Goal: Navigation & Orientation: Find specific page/section

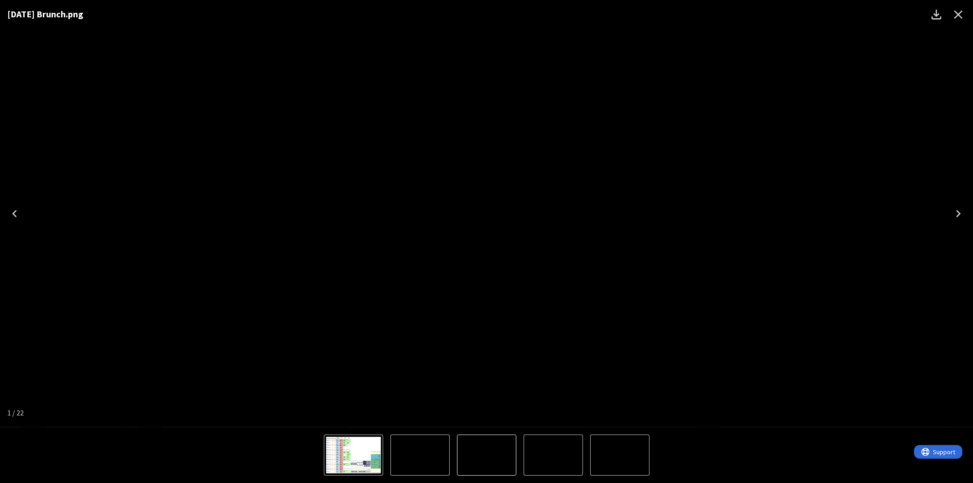
scroll to position [152, 0]
click at [963, 12] on icon "Close" at bounding box center [958, 14] width 15 height 15
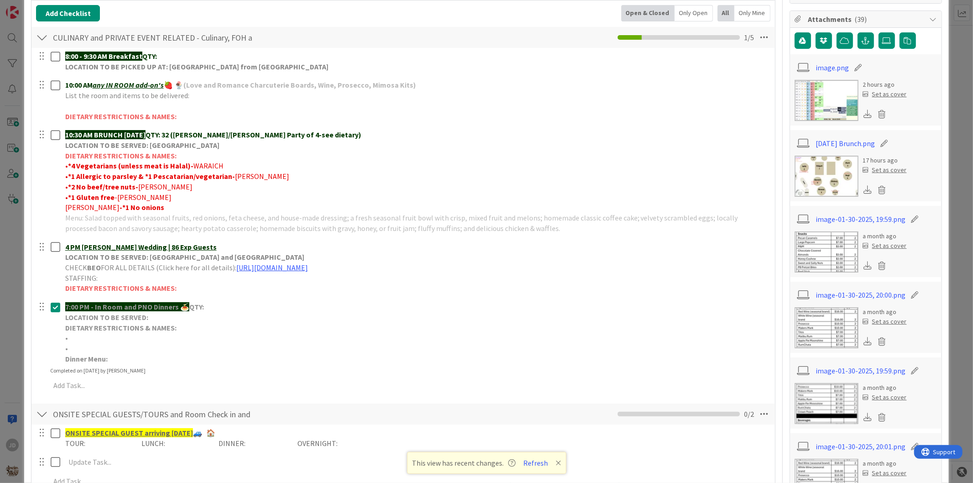
scroll to position [101, 0]
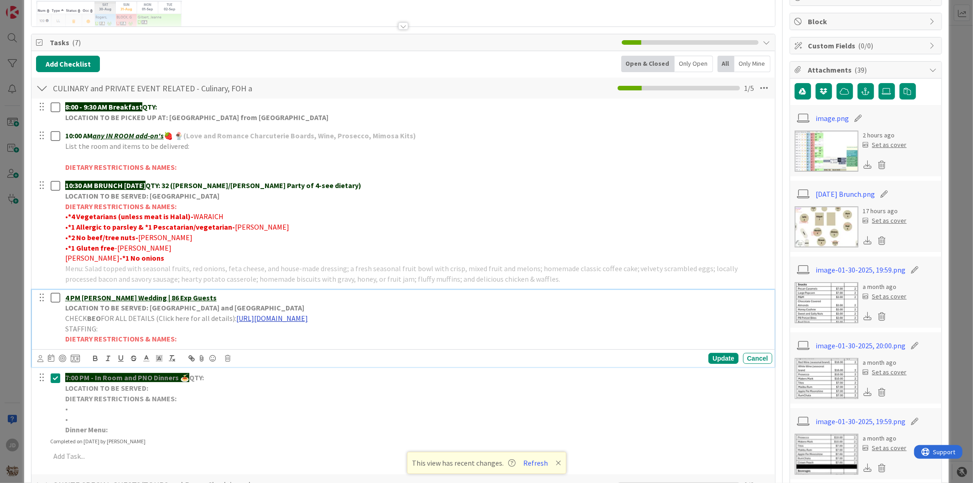
click at [299, 319] on link "[URL][DOMAIN_NAME]" at bounding box center [272, 318] width 72 height 9
click at [317, 339] on link "[URL][DOMAIN_NAME]" at bounding box center [342, 336] width 63 height 12
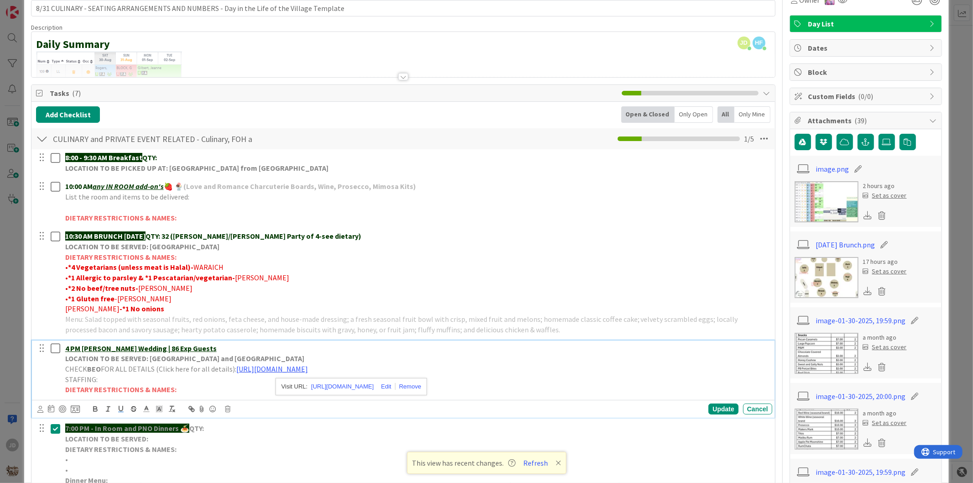
scroll to position [0, 0]
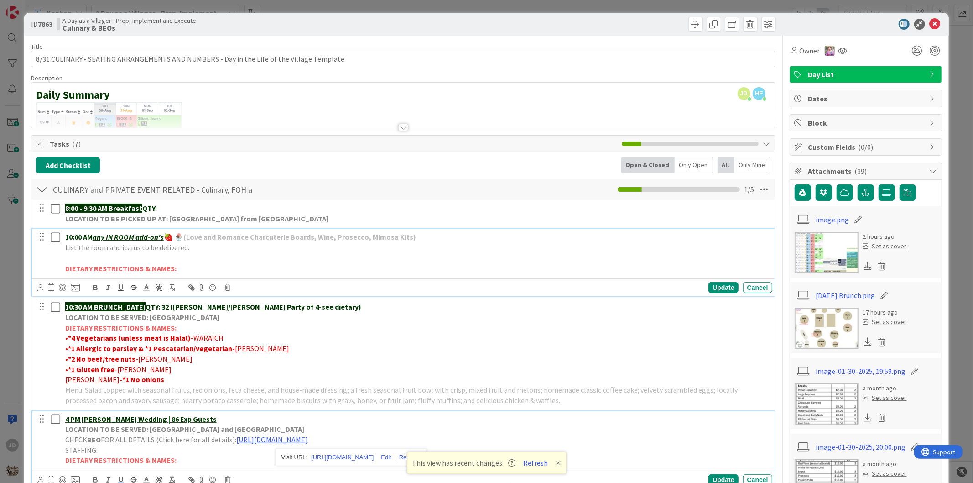
click at [57, 240] on icon at bounding box center [58, 237] width 14 height 11
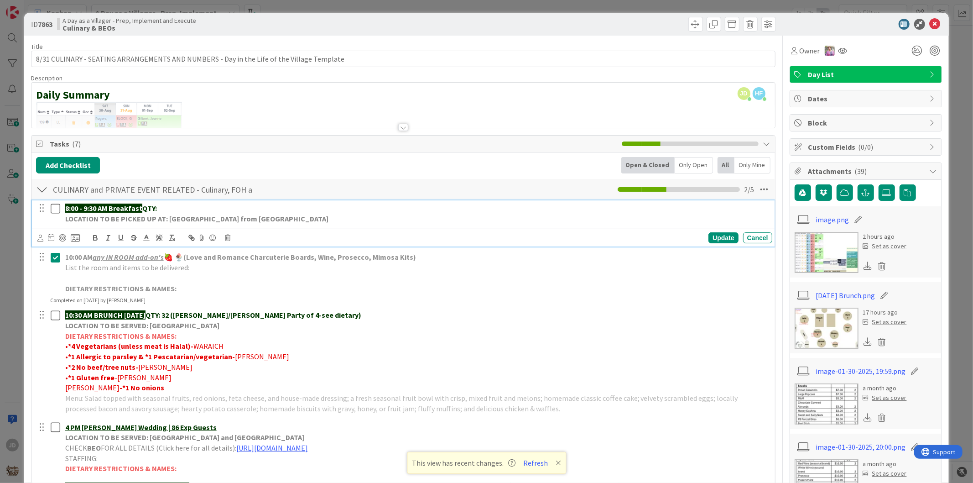
click at [57, 209] on icon at bounding box center [58, 208] width 14 height 11
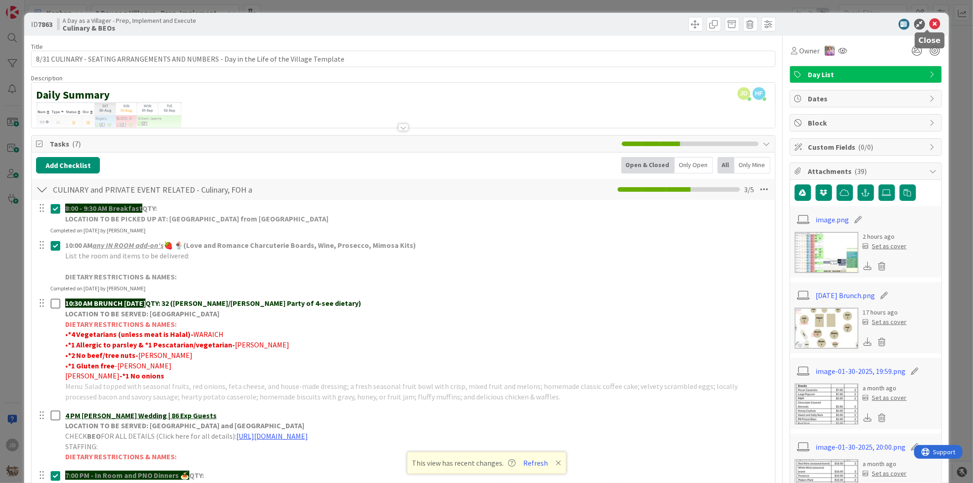
click at [932, 22] on icon at bounding box center [935, 24] width 11 height 11
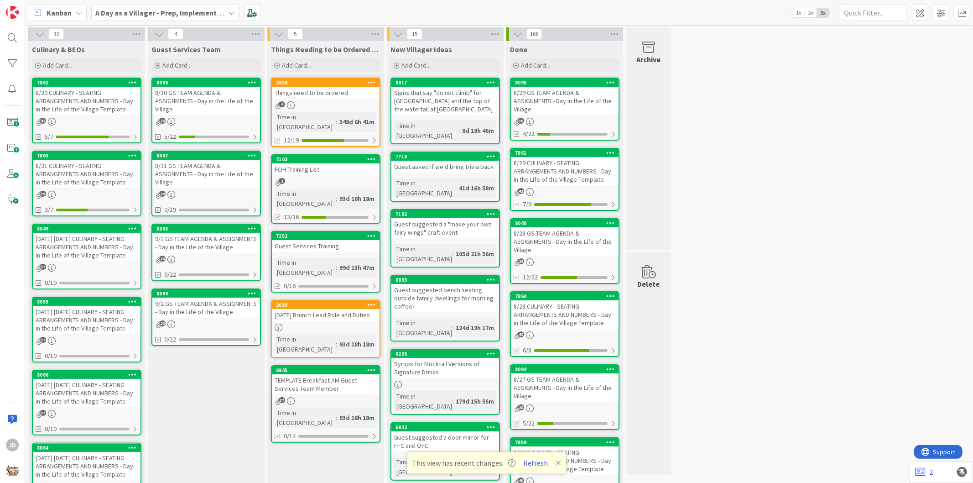
click at [197, 170] on div "8/31 GS TEAM AGENDA & ASSIGNMENTS - Day in the Life of the Village" at bounding box center [206, 174] width 108 height 28
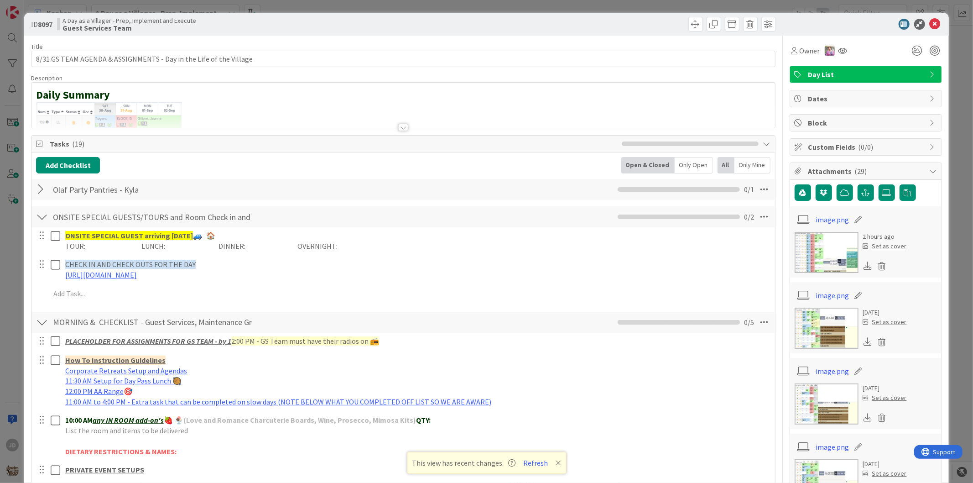
click at [42, 217] on div at bounding box center [42, 217] width 12 height 16
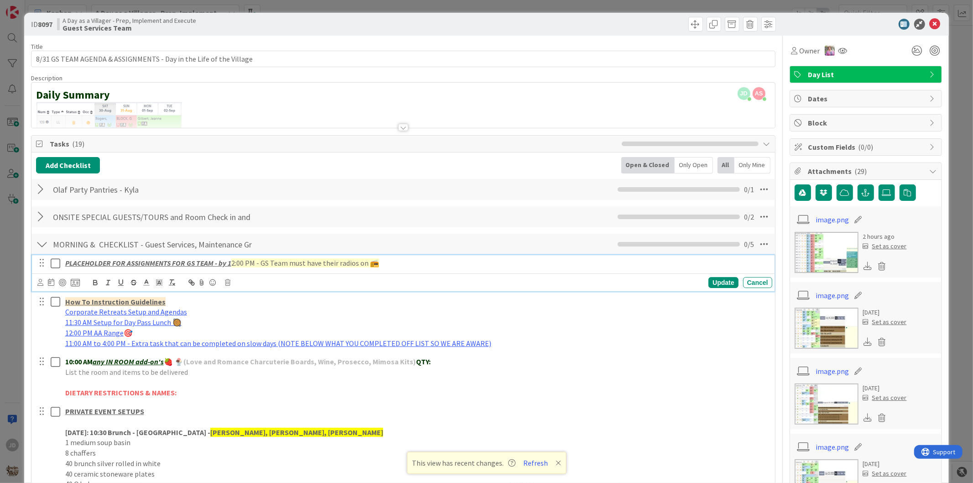
click at [54, 263] on icon at bounding box center [58, 263] width 14 height 11
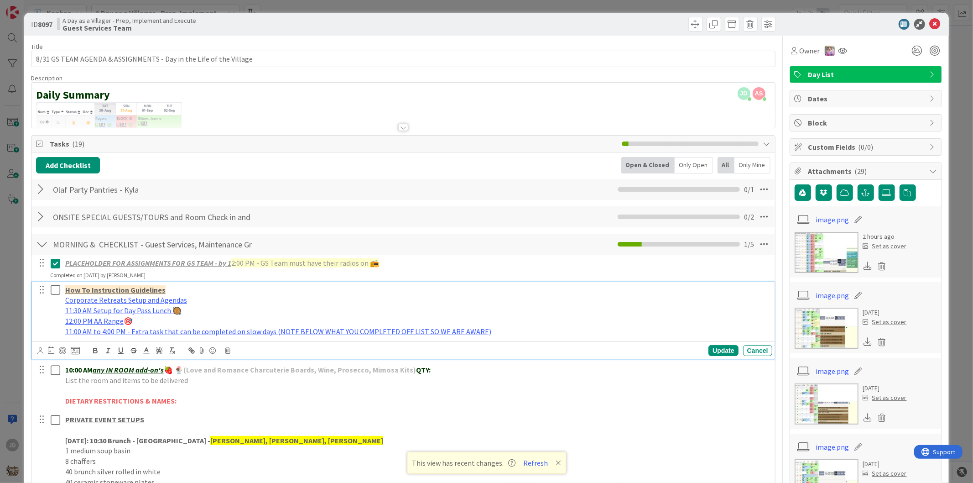
click at [55, 289] on icon at bounding box center [58, 289] width 14 height 11
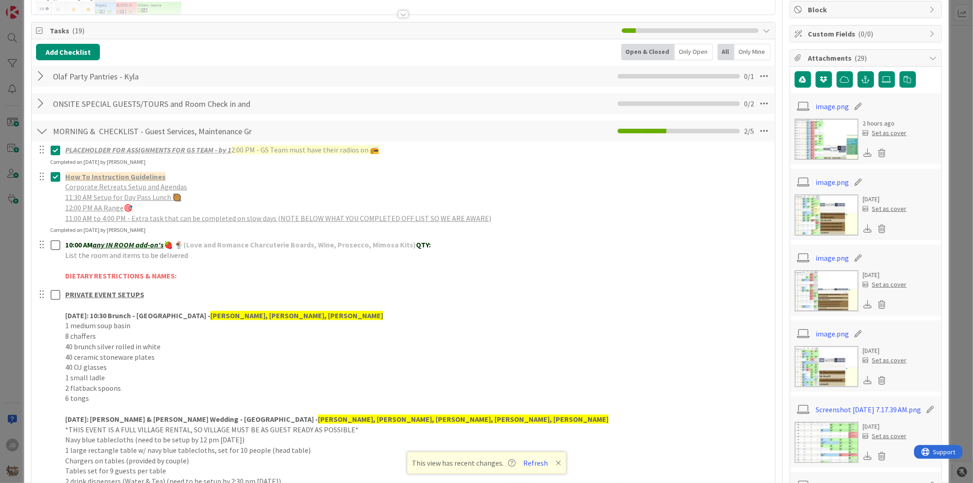
scroll to position [152, 0]
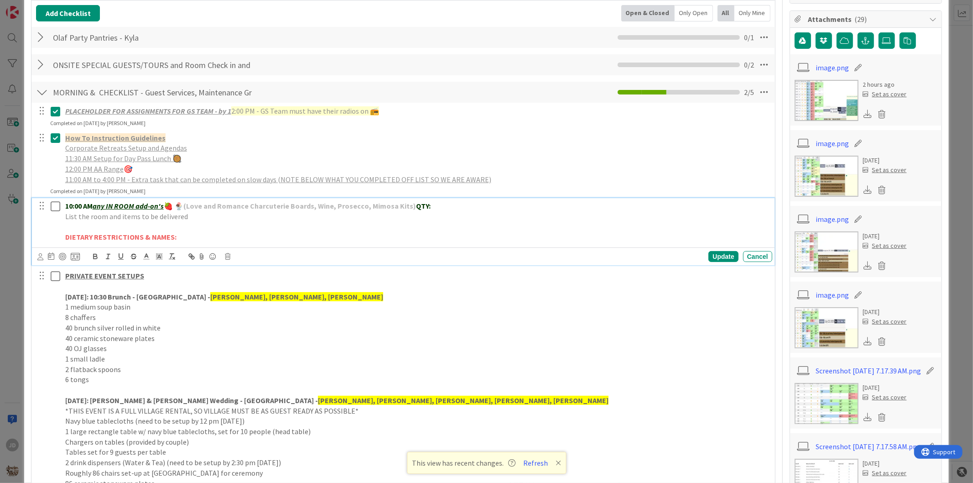
click at [58, 206] on icon at bounding box center [58, 206] width 14 height 11
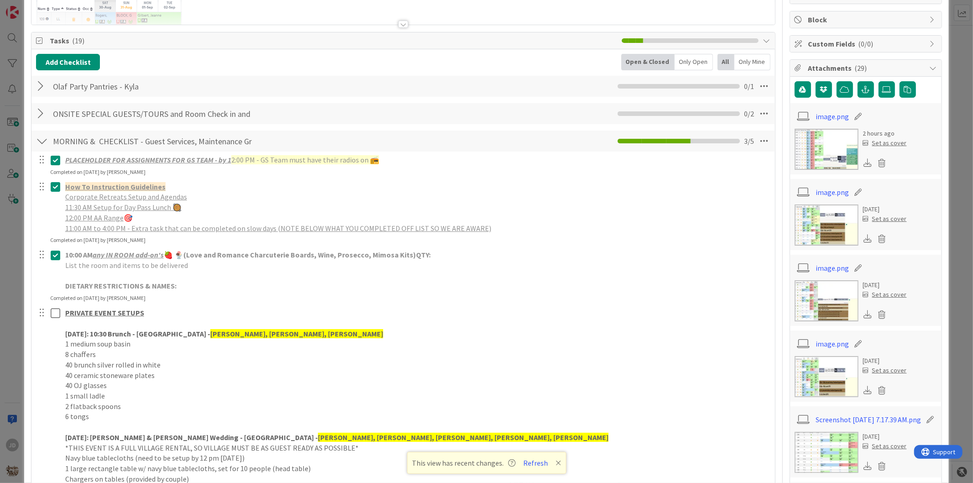
scroll to position [0, 0]
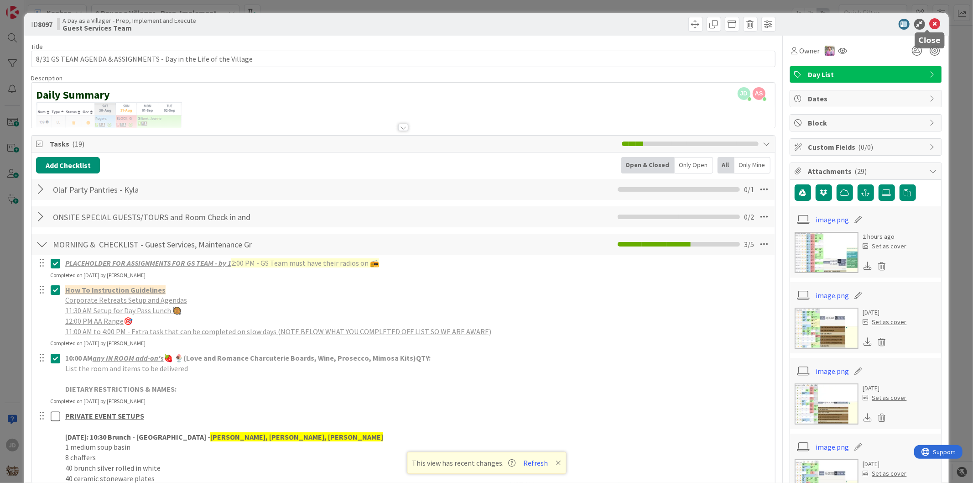
click at [930, 24] on icon at bounding box center [935, 24] width 11 height 11
